Goal: Task Accomplishment & Management: Use online tool/utility

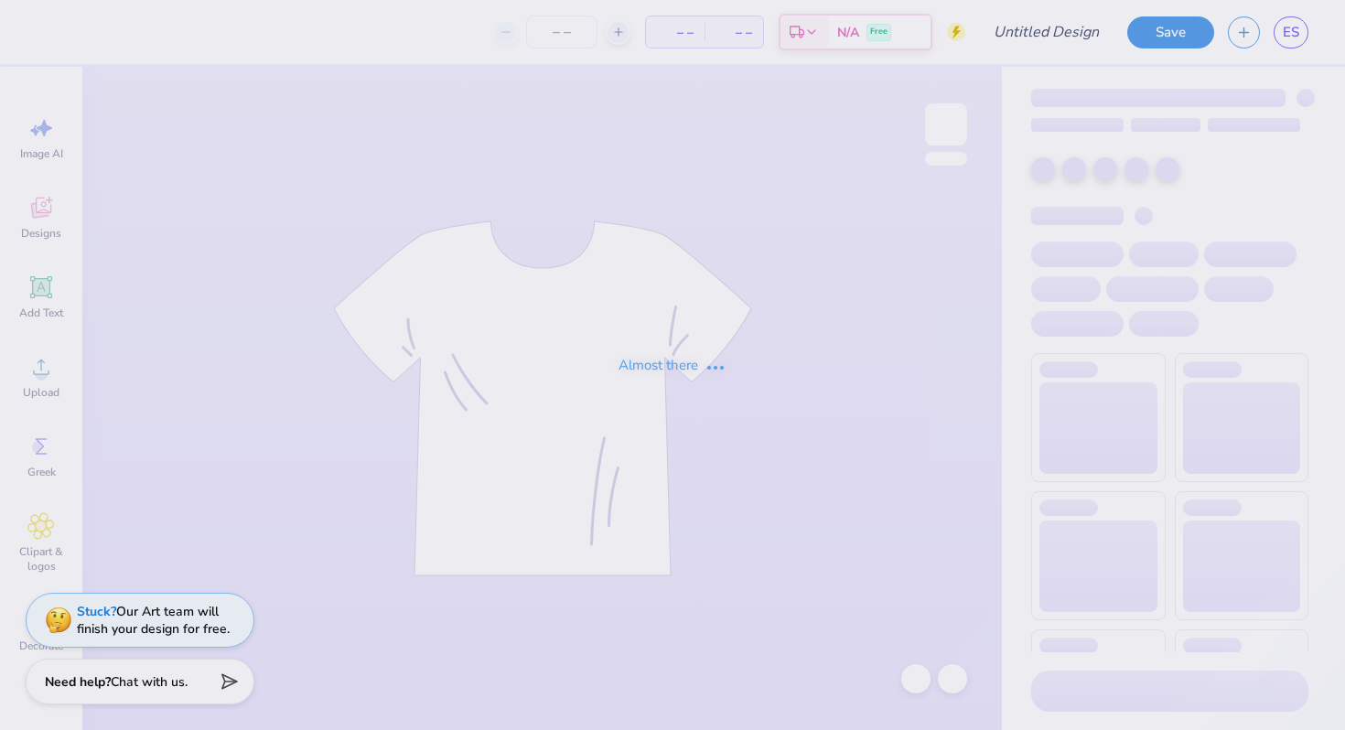
type input "Orchesis Shirt 1"
type input "40"
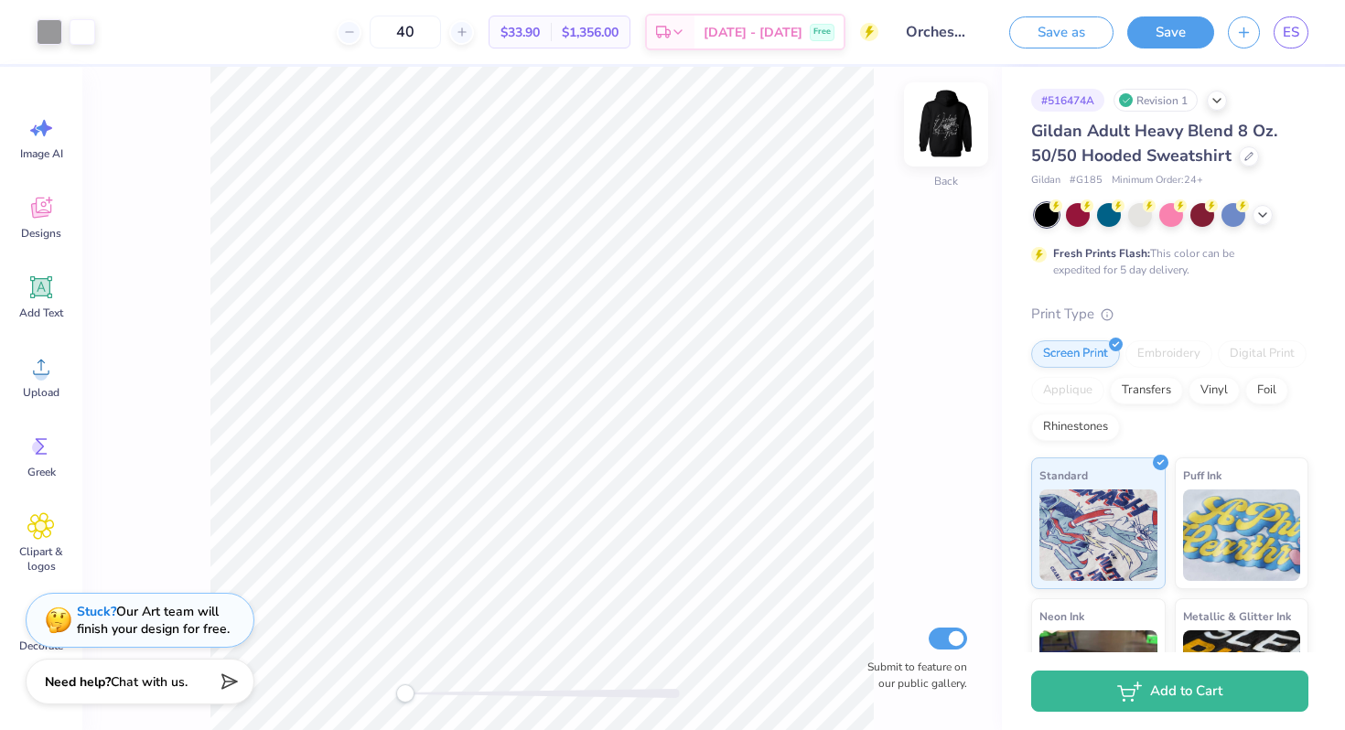
click at [961, 122] on img at bounding box center [946, 124] width 73 height 73
click at [946, 128] on img at bounding box center [946, 124] width 73 height 73
drag, startPoint x: 456, startPoint y: 29, endPoint x: 420, endPoint y: 30, distance: 35.7
click at [420, 30] on input "40" at bounding box center [405, 32] width 71 height 33
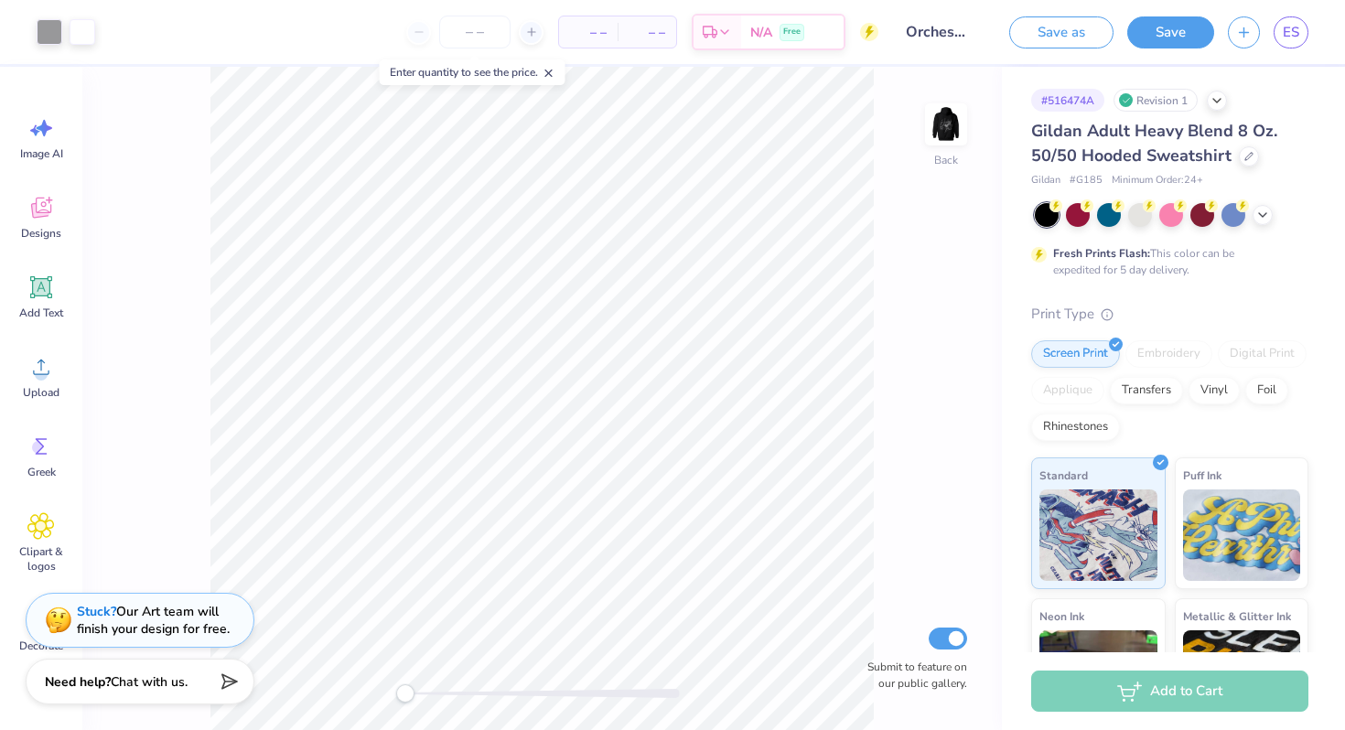
click at [553, 70] on icon at bounding box center [549, 73] width 13 height 13
click at [953, 124] on img at bounding box center [946, 124] width 73 height 73
